Goal: Find specific page/section: Find specific page/section

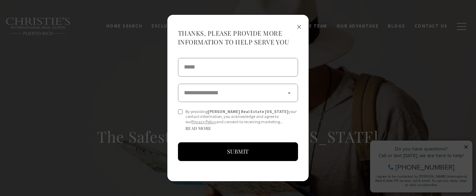
click at [298, 24] on span "×" at bounding box center [298, 26] width 5 height 13
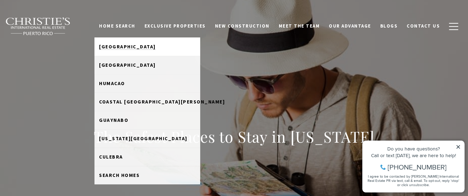
click at [128, 49] on span "[GEOGRAPHIC_DATA]" at bounding box center [127, 46] width 57 height 6
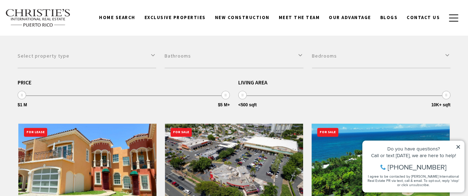
scroll to position [186, 0]
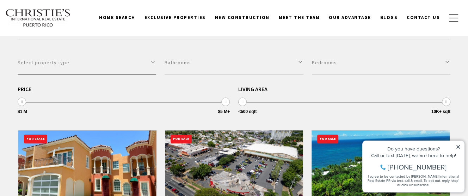
click at [149, 60] on button "Select property type" at bounding box center [87, 62] width 139 height 24
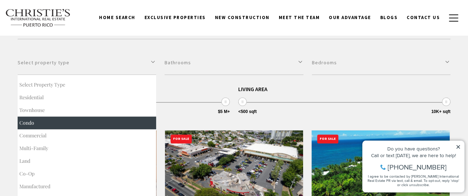
click at [77, 121] on button "Condo" at bounding box center [87, 122] width 139 height 13
select select "**********"
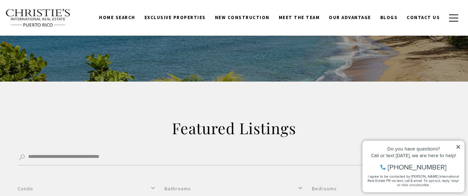
scroll to position [62, 0]
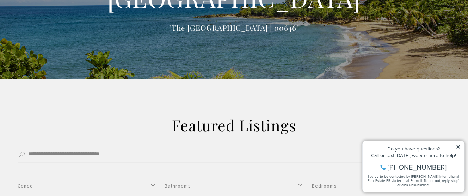
select select "Single select"
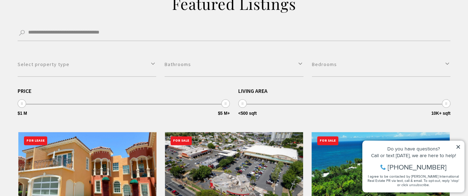
scroll to position [186, 0]
